Goal: Information Seeking & Learning: Check status

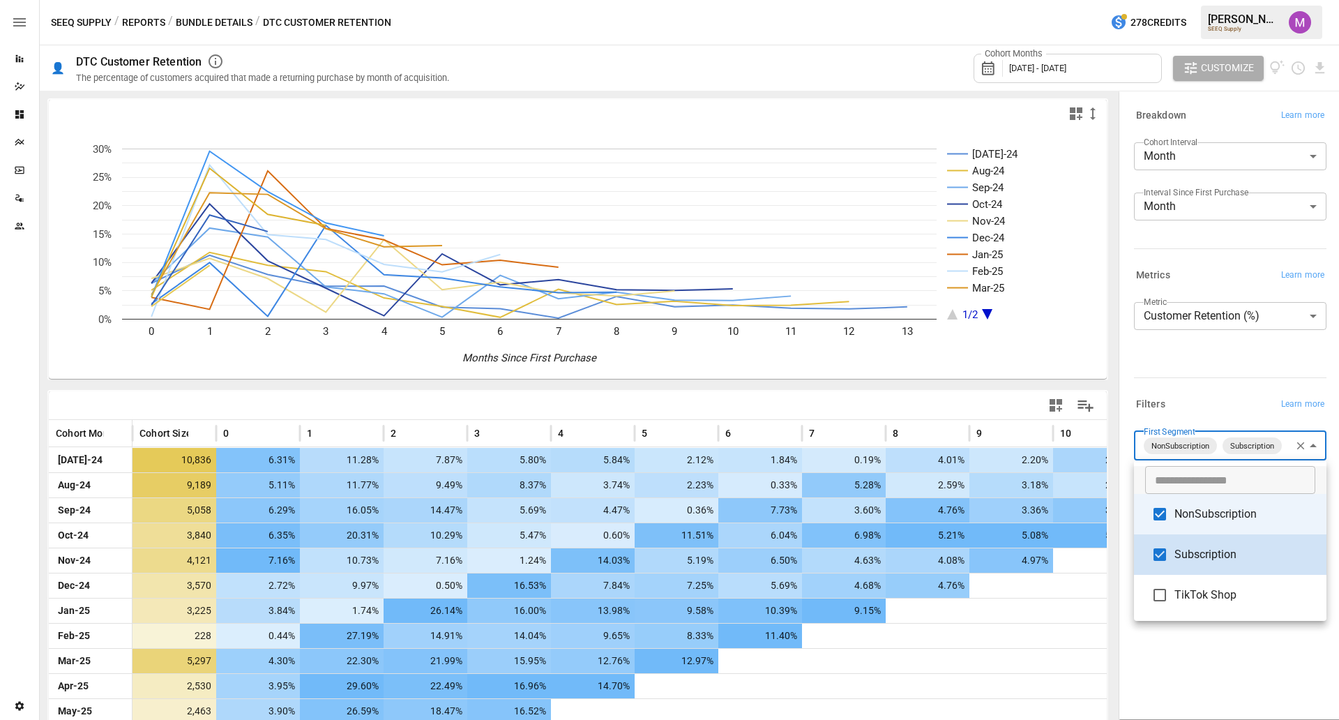
click at [1239, 0] on body "Reports Dazzler Studio Dashboards Plans SmartModel ™ Data Sources Team Settings…" at bounding box center [669, 0] width 1339 height 0
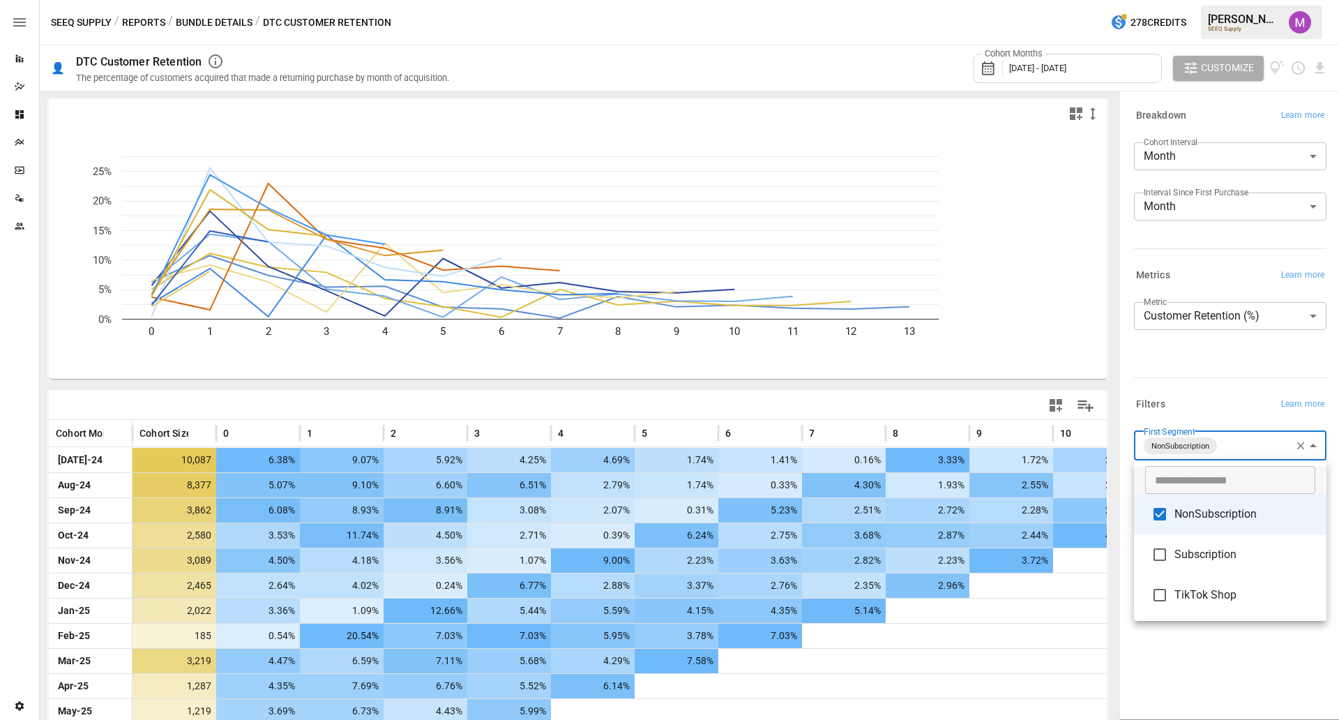
click at [1216, 411] on div at bounding box center [669, 360] width 1339 height 720
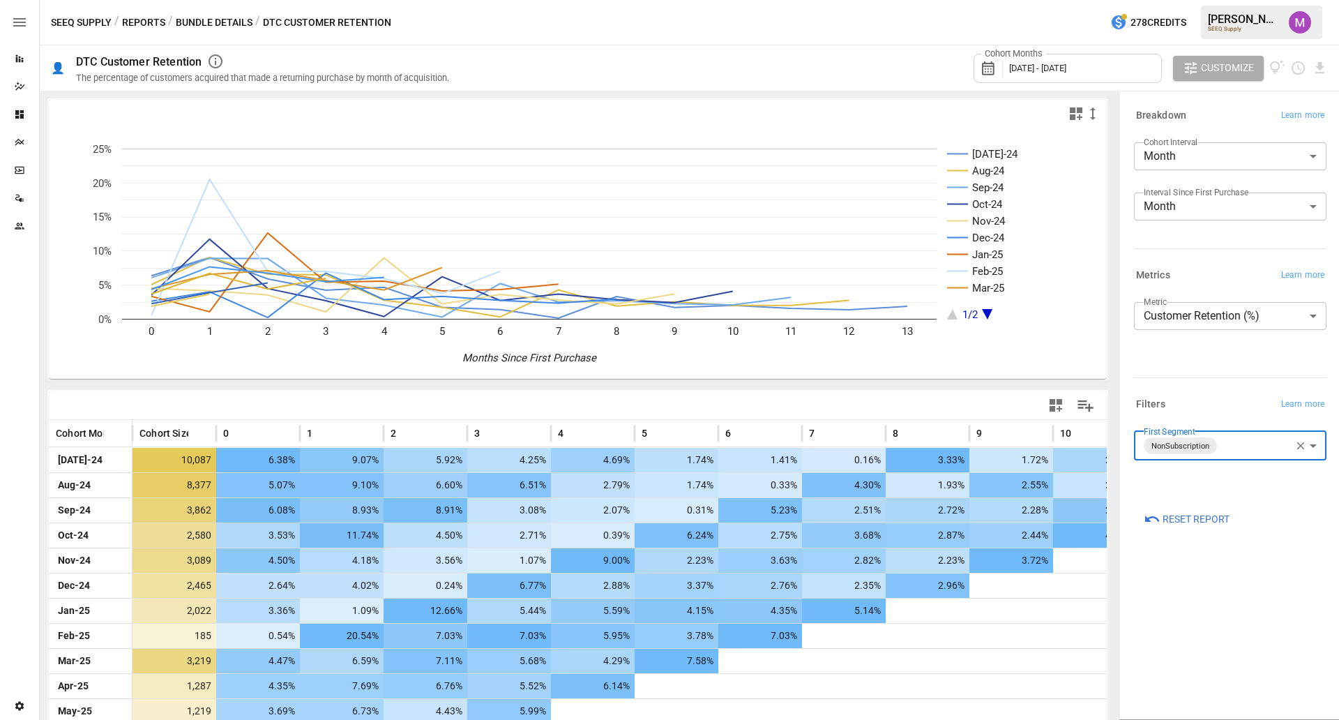
scroll to position [76, 0]
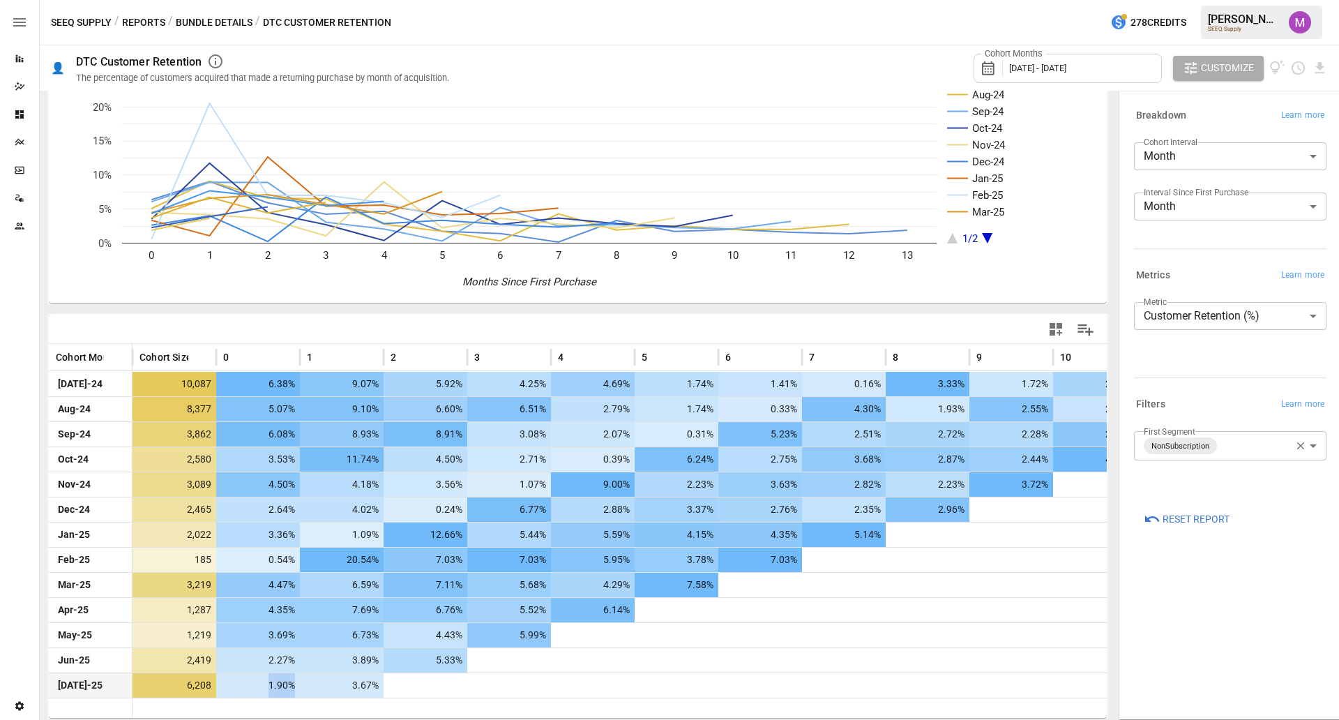
drag, startPoint x: 299, startPoint y: 690, endPoint x: 265, endPoint y: 689, distance: 34.2
click at [265, 689] on div "1.90%" at bounding box center [258, 685] width 84 height 24
click at [266, 689] on span "1.90%" at bounding box center [260, 685] width 74 height 24
click at [1098, 66] on div "Cohort Months [DATE] - [DATE]" at bounding box center [1068, 68] width 188 height 29
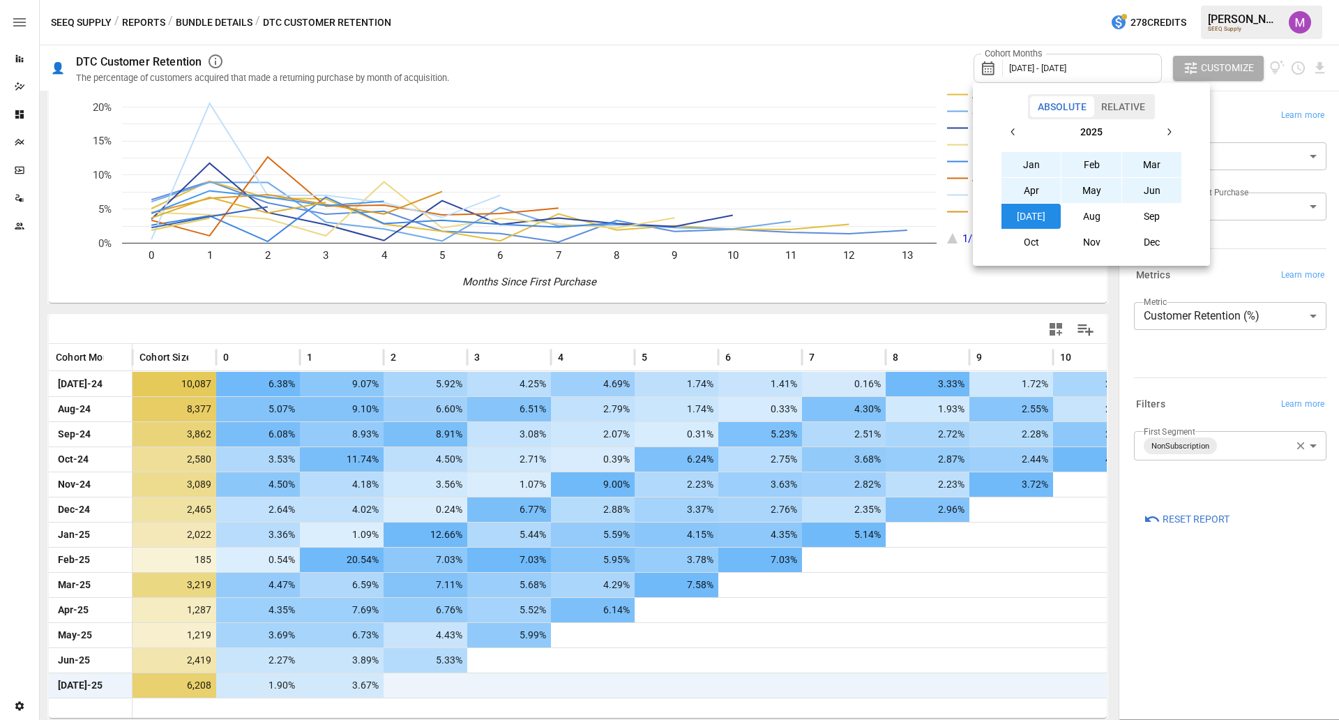
click at [1020, 146] on div "[DATE] Feb Mar Apr May Jun [DATE] Aug Sep Oct Nov Dec" at bounding box center [1091, 186] width 181 height 135
click at [1011, 136] on icon "button" at bounding box center [1013, 131] width 11 height 11
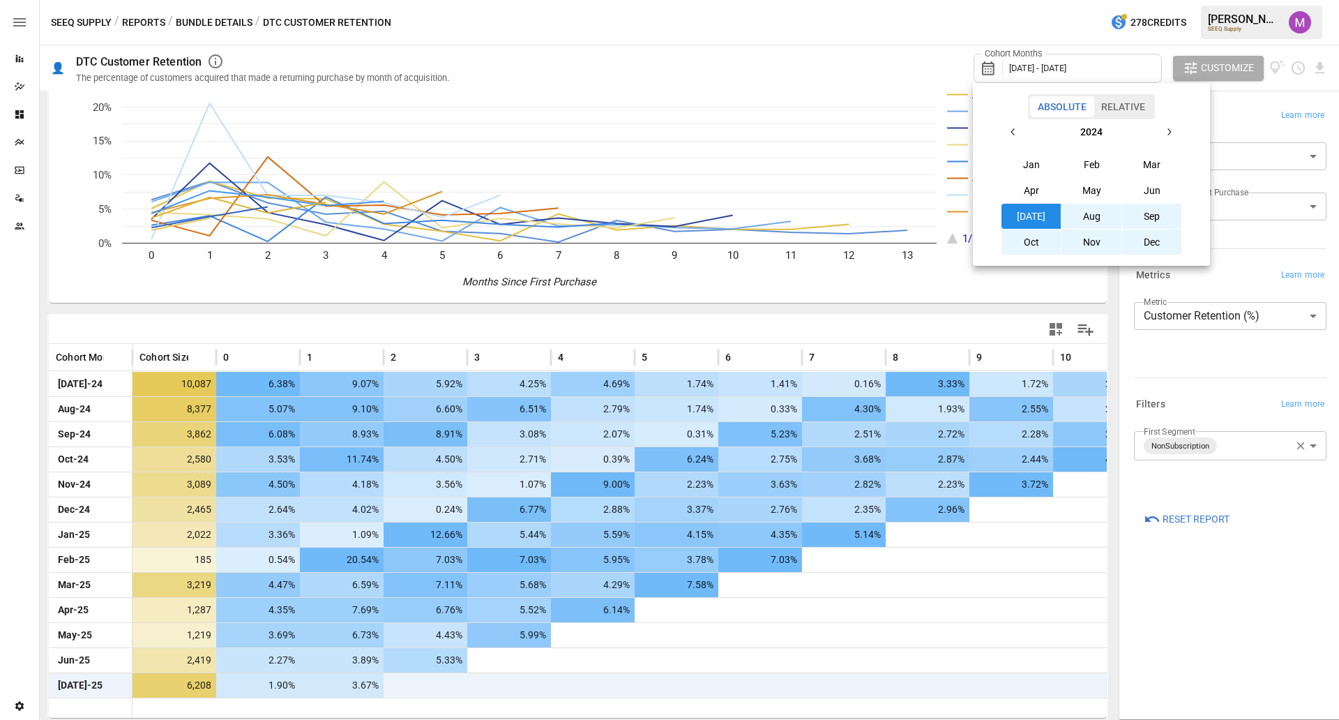
click at [1094, 214] on button "Aug" at bounding box center [1091, 216] width 60 height 25
click at [1173, 137] on button "button" at bounding box center [1168, 131] width 25 height 25
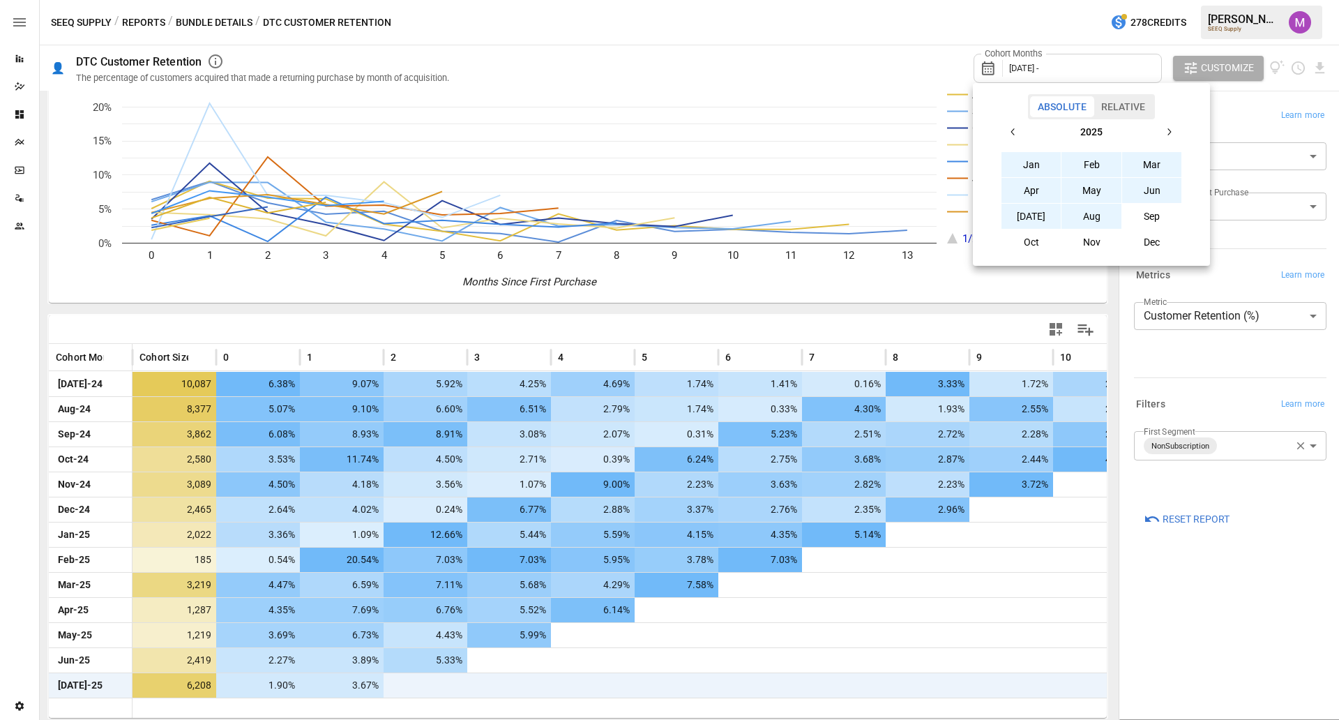
click at [1085, 222] on button "Aug" at bounding box center [1091, 216] width 60 height 25
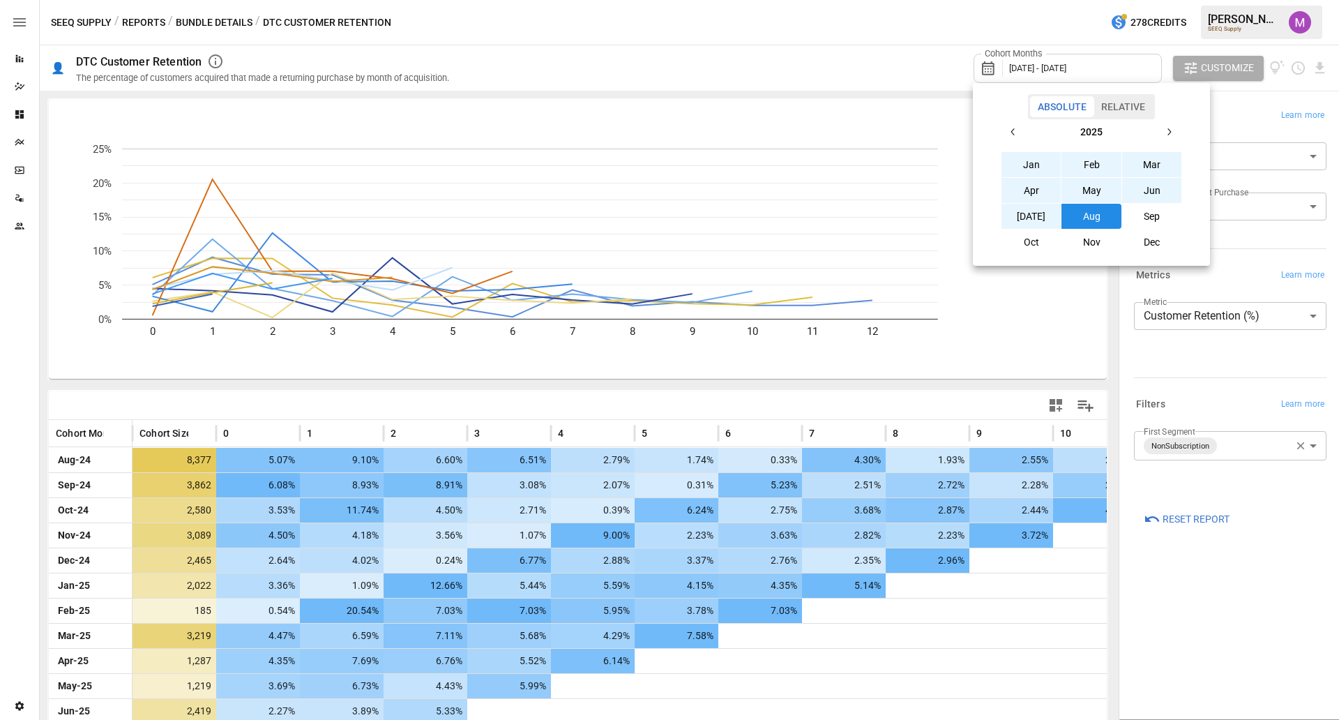
click at [1197, 579] on div at bounding box center [669, 360] width 1339 height 720
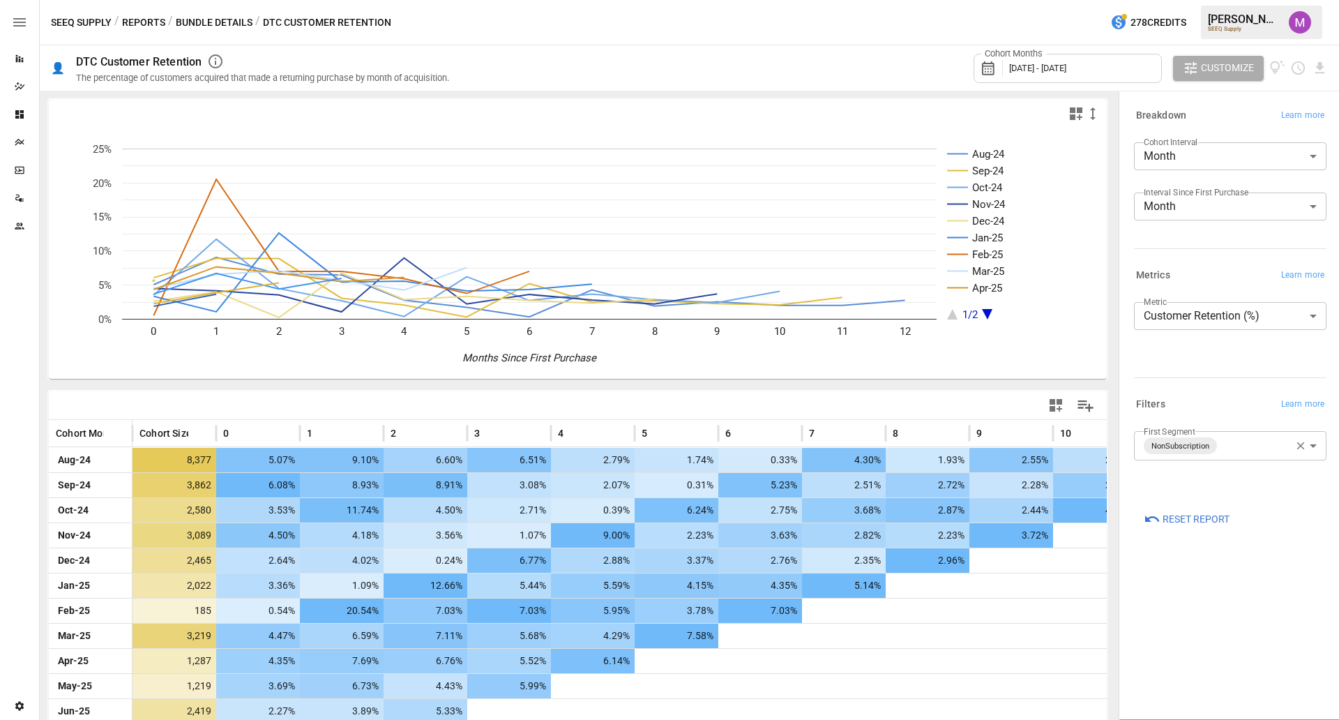
scroll to position [76, 0]
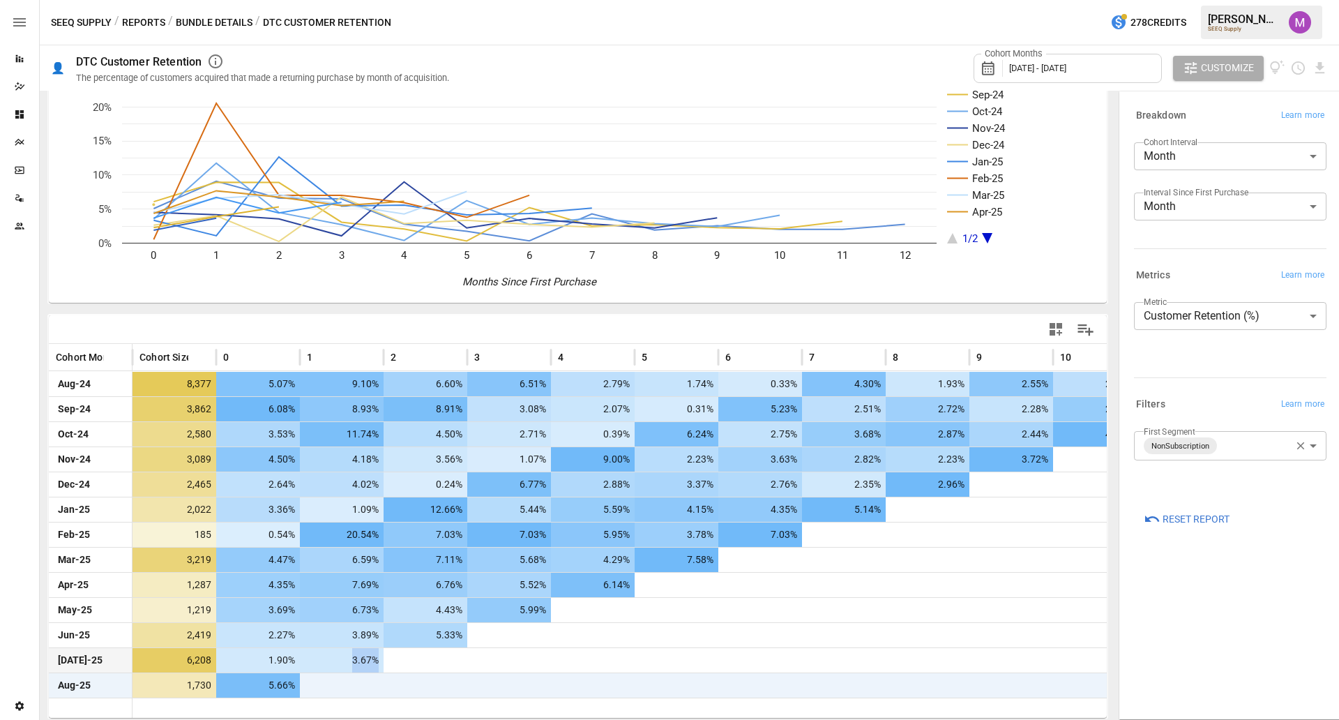
drag, startPoint x: 336, startPoint y: 668, endPoint x: 383, endPoint y: 659, distance: 47.6
click at [383, 659] on div "3.67%" at bounding box center [342, 660] width 84 height 24
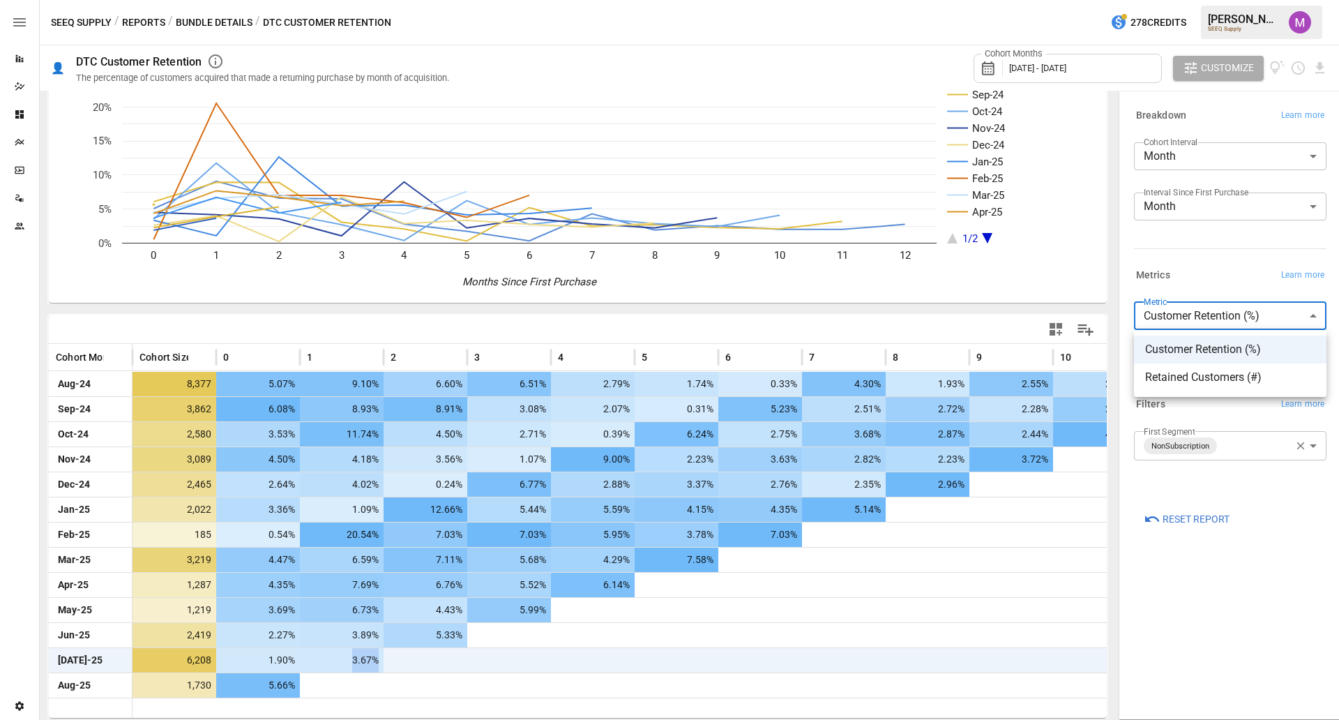
click at [1218, 0] on body "Reports Dazzler Studio Dashboards Plans SmartModel ™ Data Sources Team Settings…" at bounding box center [669, 0] width 1339 height 0
click at [1218, 239] on div at bounding box center [669, 360] width 1339 height 720
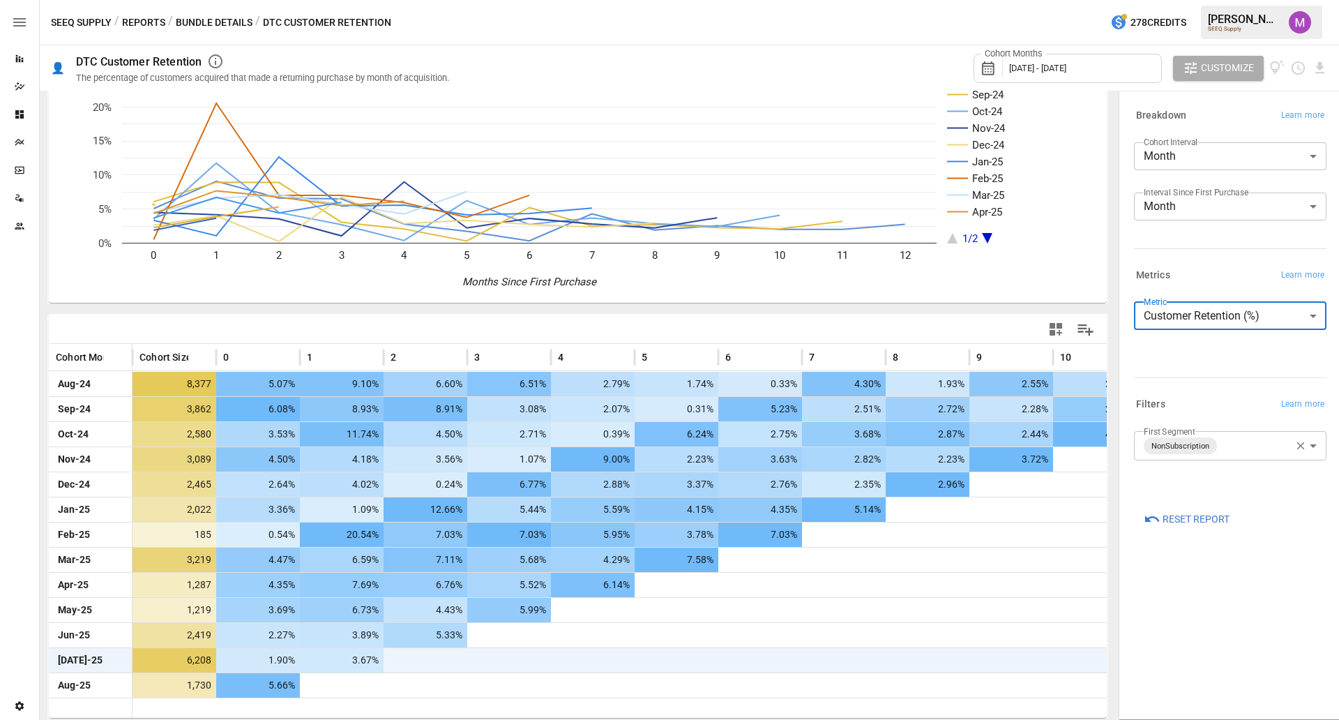
click at [1225, 0] on body "Reports Dazzler Studio Dashboards Plans SmartModel ™ Data Sources Team Settings…" at bounding box center [669, 0] width 1339 height 0
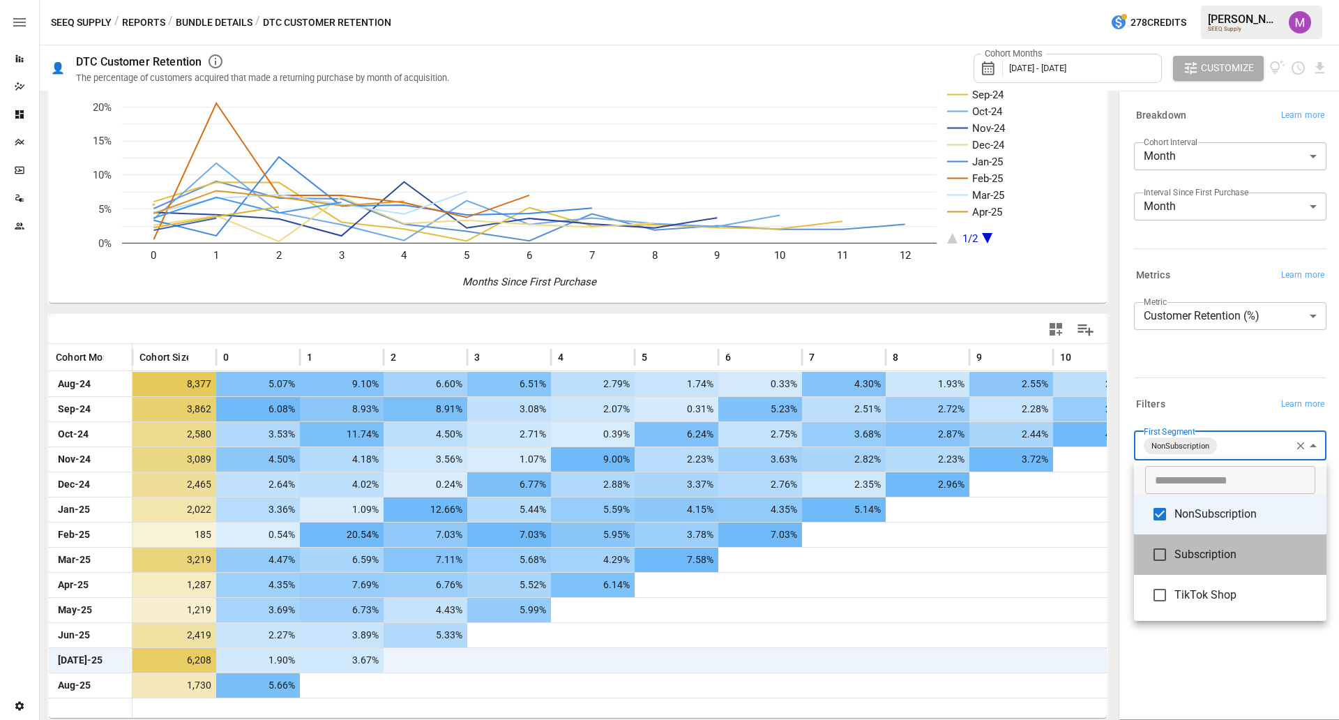
click at [1192, 557] on span "Subscription" at bounding box center [1244, 554] width 141 height 17
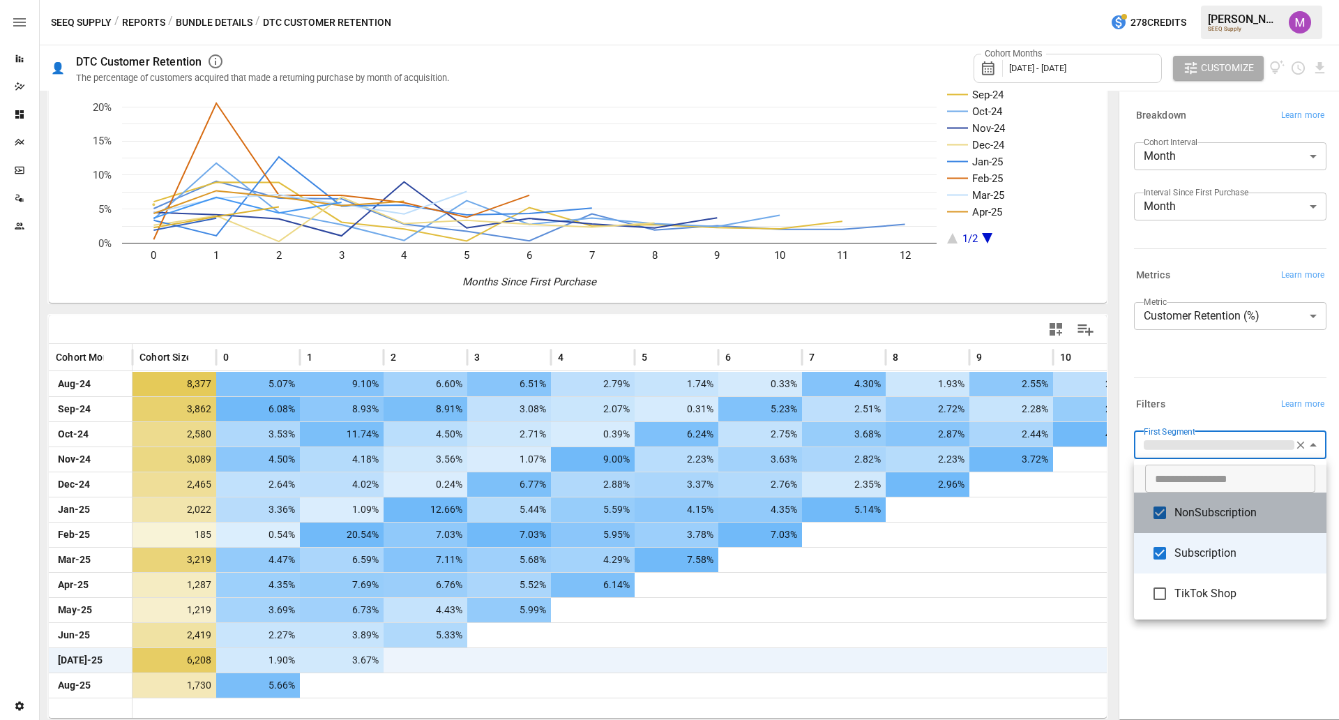
click at [1185, 524] on li "NonSubscription" at bounding box center [1230, 512] width 192 height 40
type input "**********"
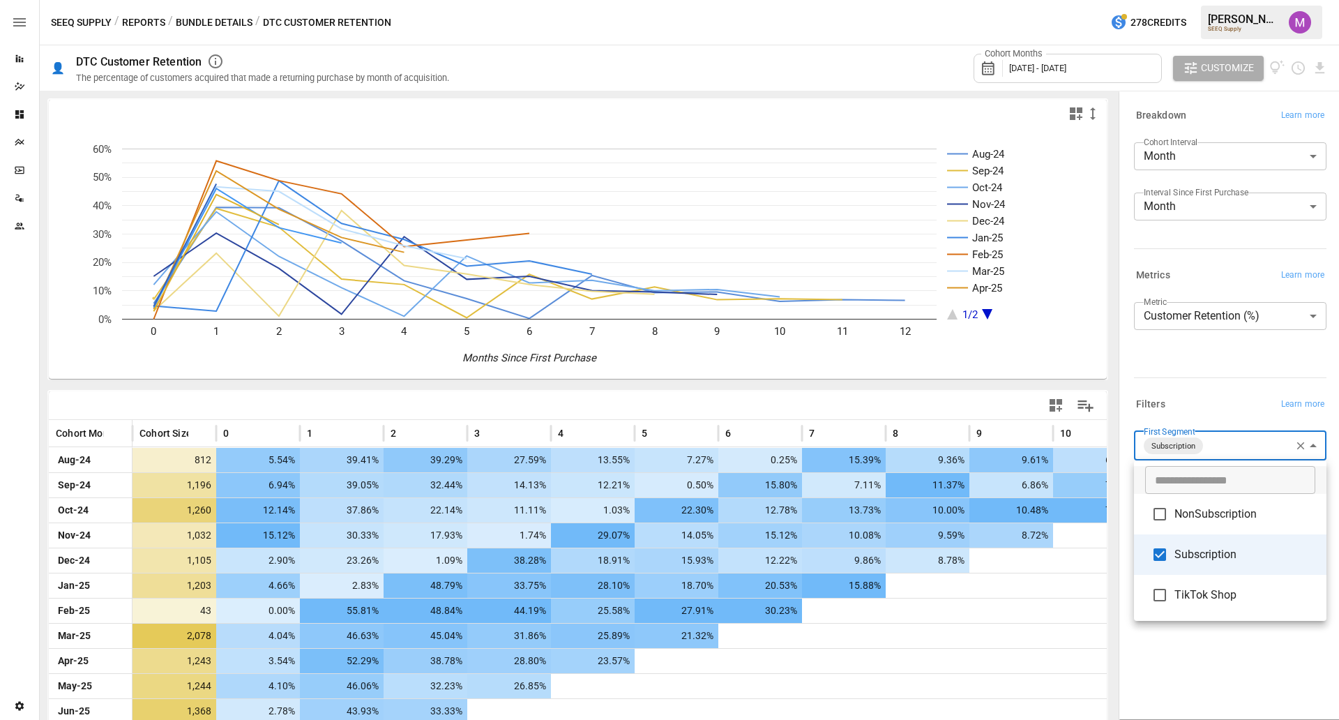
click at [675, 389] on div at bounding box center [669, 360] width 1339 height 720
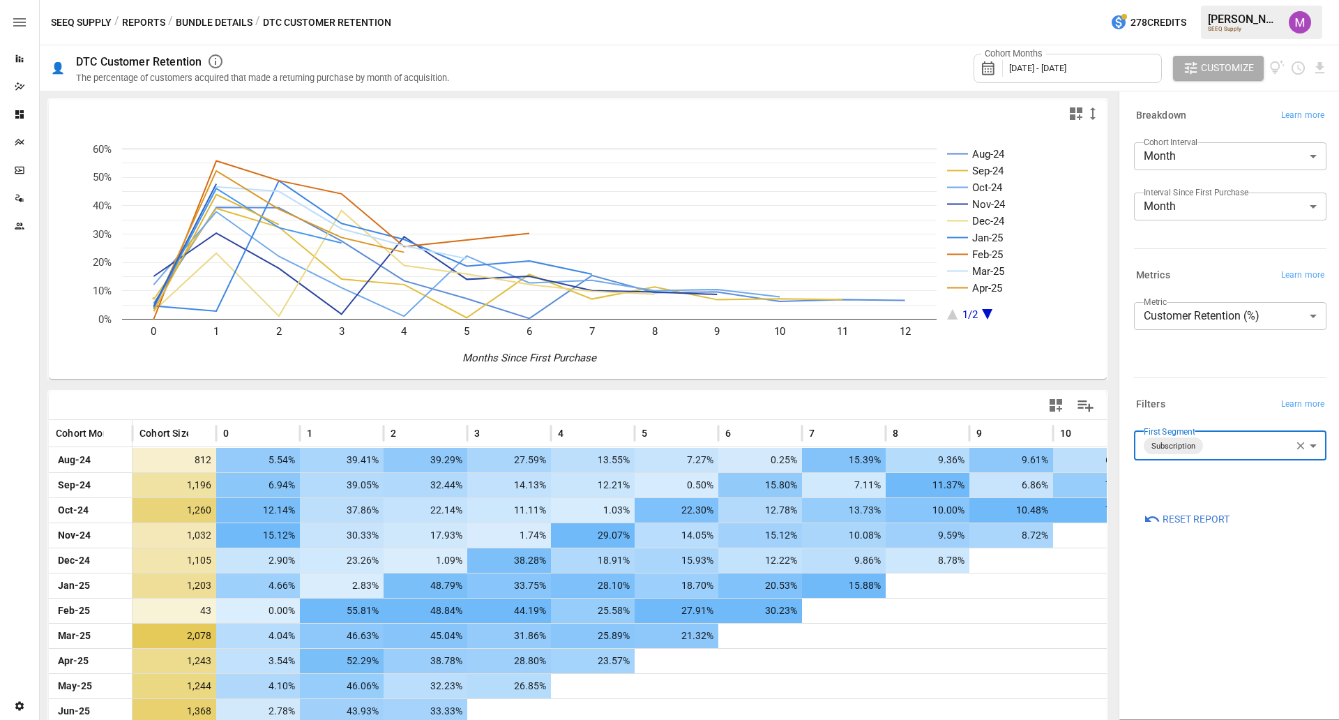
scroll to position [76, 0]
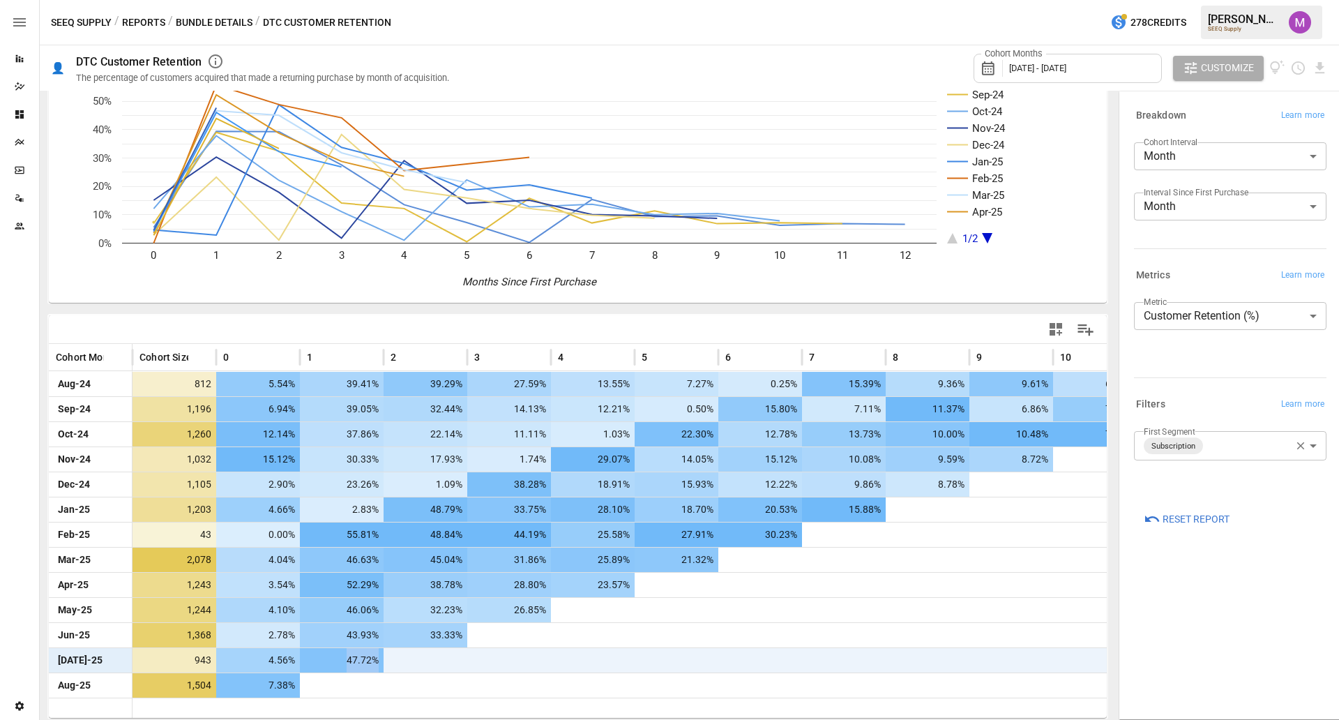
drag, startPoint x: 319, startPoint y: 664, endPoint x: 374, endPoint y: 660, distance: 54.6
click at [374, 660] on span "47.72%" at bounding box center [344, 660] width 74 height 24
